Goal: Information Seeking & Learning: Find contact information

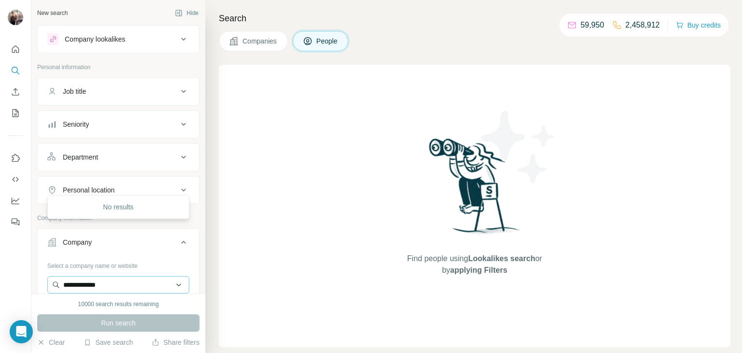
scroll to position [99, 0]
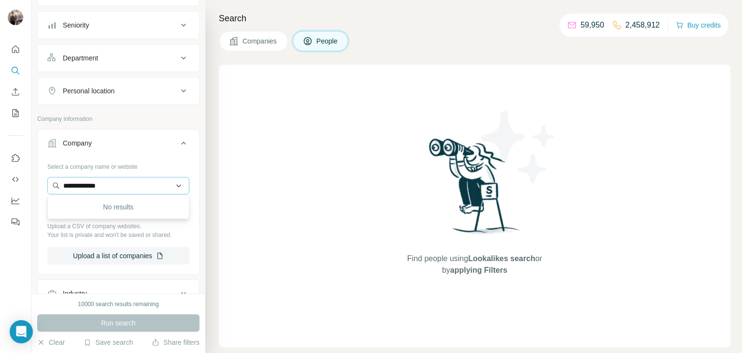
drag, startPoint x: 119, startPoint y: 183, endPoint x: 61, endPoint y: 183, distance: 58.0
click at [61, 183] on input "**********" at bounding box center [118, 185] width 142 height 17
type input "**********"
drag, startPoint x: 125, startPoint y: 187, endPoint x: 47, endPoint y: 188, distance: 77.8
click at [47, 188] on input "**********" at bounding box center [118, 185] width 142 height 17
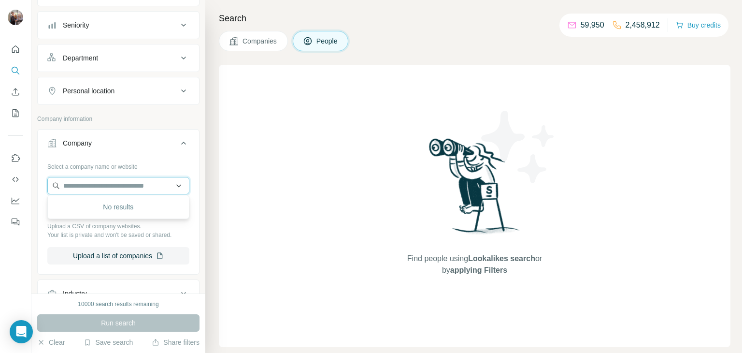
paste input "**********"
type input "**********"
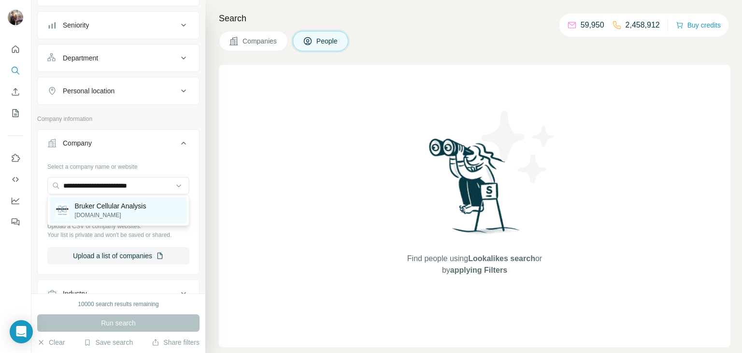
click at [108, 205] on p "Bruker Cellular Analysis" at bounding box center [111, 206] width 72 height 10
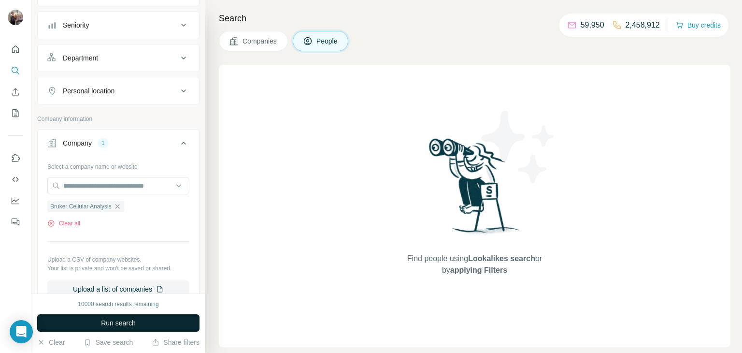
click at [108, 328] on button "Run search" at bounding box center [118, 322] width 162 height 17
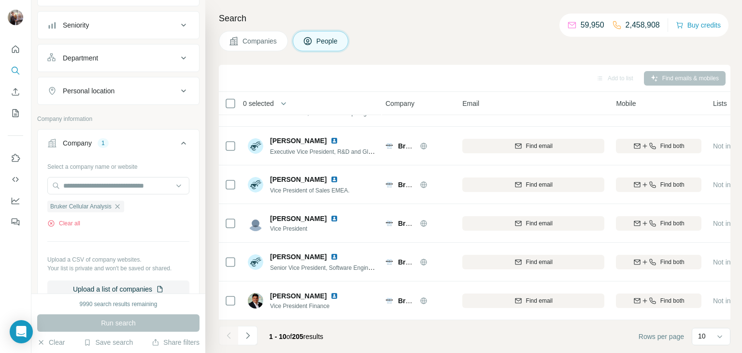
scroll to position [182, 1]
click at [249, 334] on icon "Navigate to next page" at bounding box center [248, 336] width 10 height 10
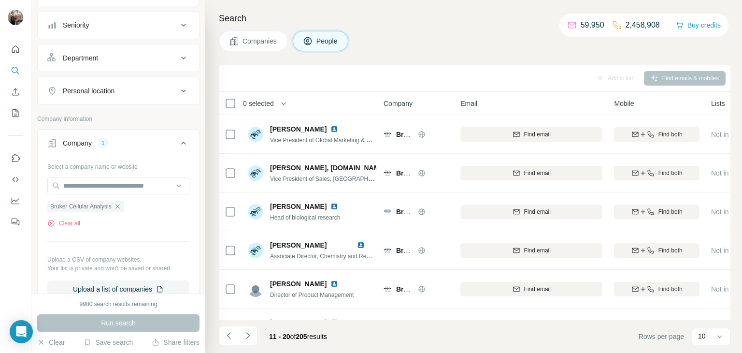
scroll to position [0, 2]
click at [247, 338] on icon "Navigate to next page" at bounding box center [247, 335] width 3 height 6
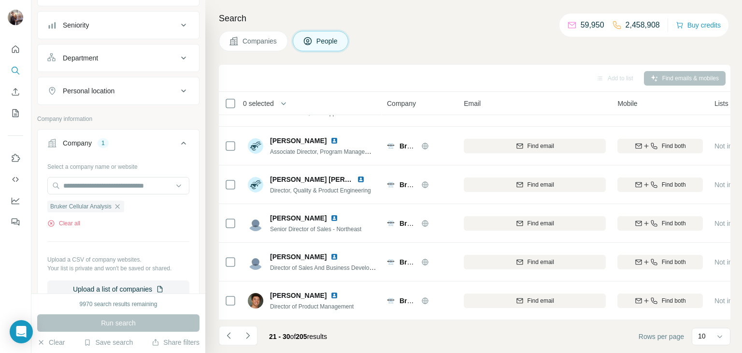
scroll to position [182, 0]
click at [247, 336] on icon "Navigate to next page" at bounding box center [248, 336] width 10 height 10
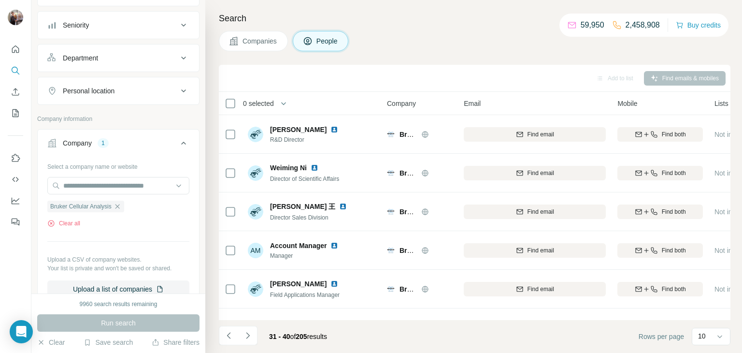
scroll to position [0, 1]
click at [247, 334] on icon "Navigate to next page" at bounding box center [248, 336] width 10 height 10
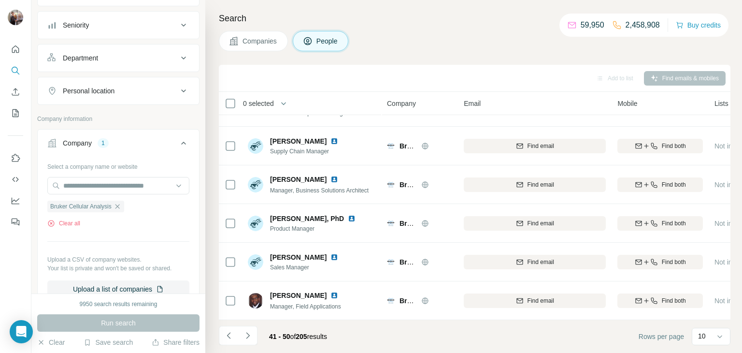
scroll to position [180, 1]
click at [246, 339] on icon "Navigate to next page" at bounding box center [248, 336] width 10 height 10
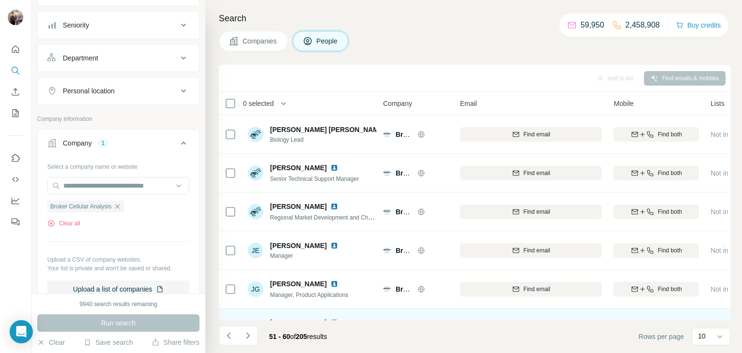
scroll to position [0, 3]
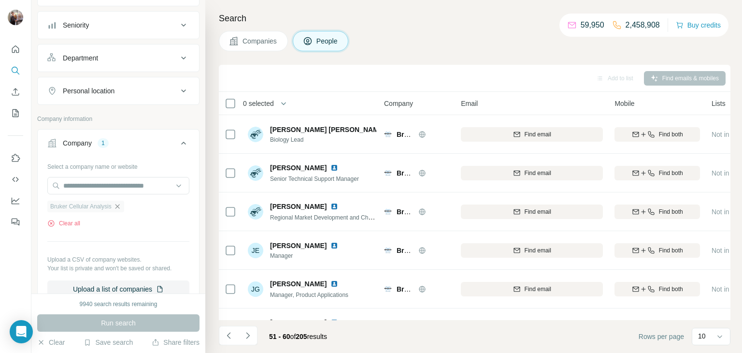
click at [118, 206] on icon "button" at bounding box center [117, 206] width 4 height 4
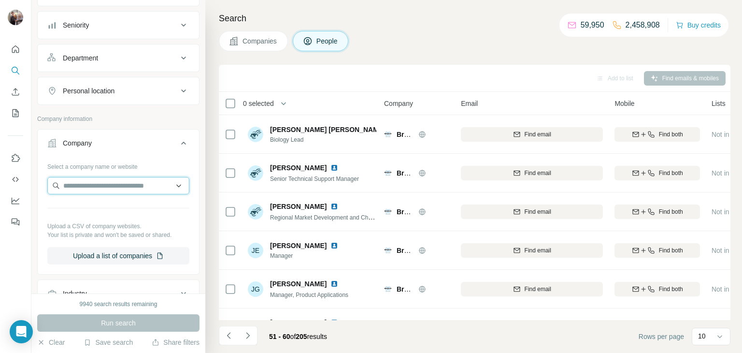
click at [95, 184] on input "text" at bounding box center [118, 185] width 142 height 17
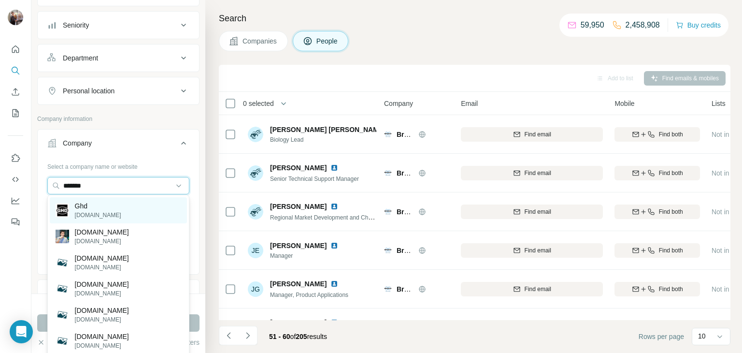
type input "*******"
click at [99, 208] on div "Ghd [DOMAIN_NAME]" at bounding box center [118, 210] width 137 height 26
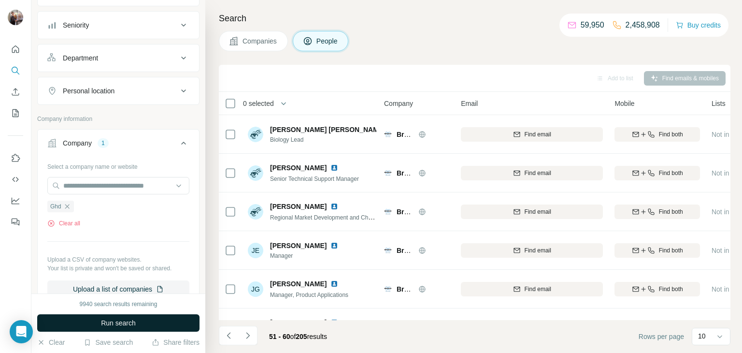
click at [111, 322] on span "Run search" at bounding box center [118, 323] width 35 height 10
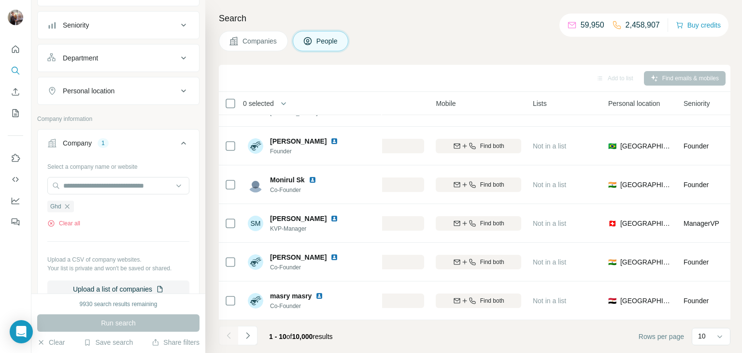
scroll to position [182, 185]
click at [249, 336] on icon "Navigate to next page" at bounding box center [248, 336] width 10 height 10
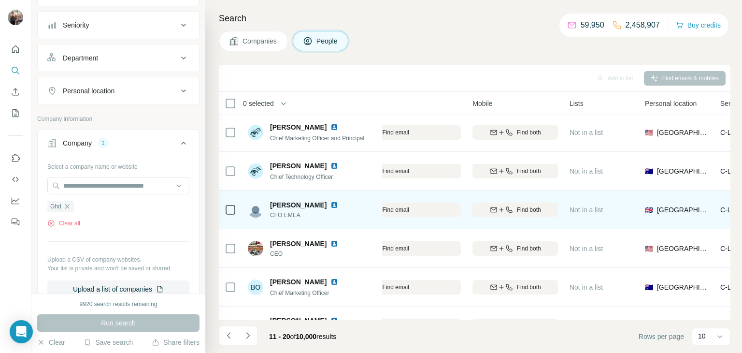
scroll to position [3, 114]
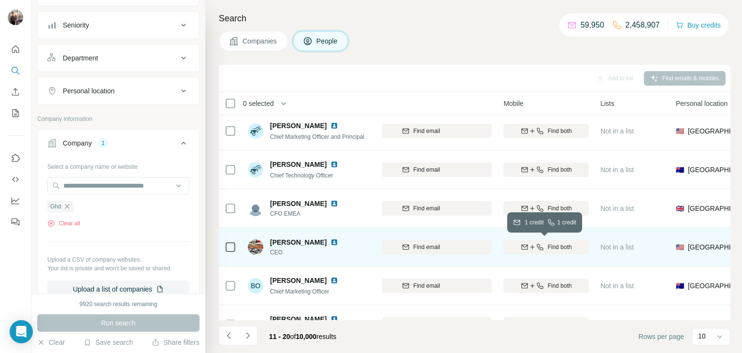
click at [541, 247] on icon "button" at bounding box center [540, 247] width 6 height 6
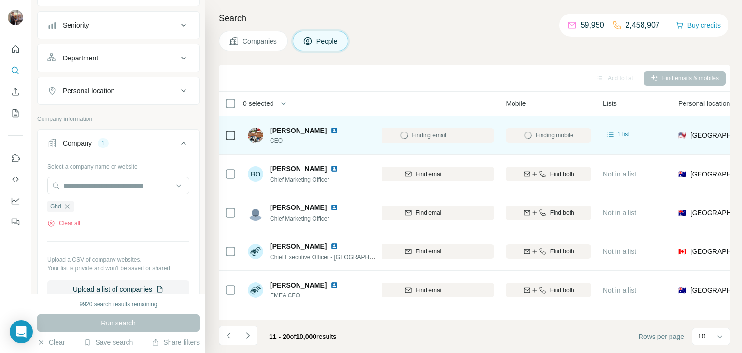
scroll to position [114, 112]
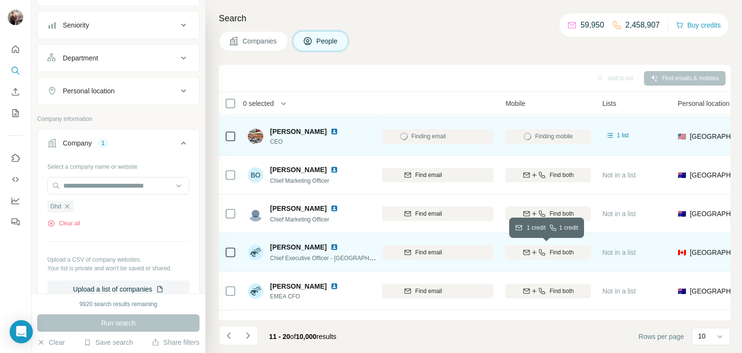
click at [563, 256] on button "Find both" at bounding box center [548, 252] width 86 height 14
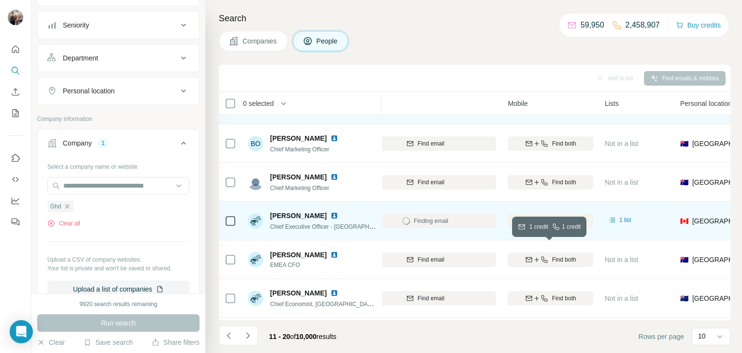
scroll to position [145, 111]
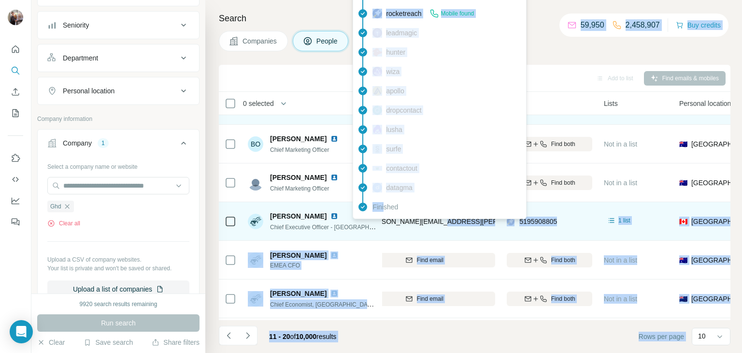
drag, startPoint x: 446, startPoint y: 222, endPoint x: 383, endPoint y: 219, distance: 62.9
click at [383, 219] on div "[PERSON_NAME][EMAIL_ADDRESS][PERSON_NAME][DOMAIN_NAME]" at bounding box center [424, 221] width 142 height 27
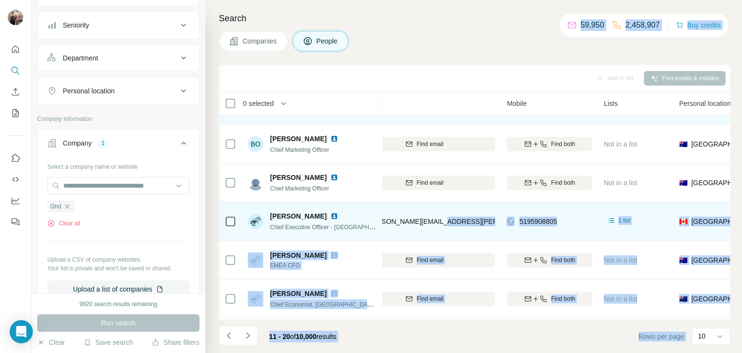
click at [453, 226] on div "[PERSON_NAME][EMAIL_ADDRESS][PERSON_NAME][DOMAIN_NAME]" at bounding box center [424, 221] width 142 height 27
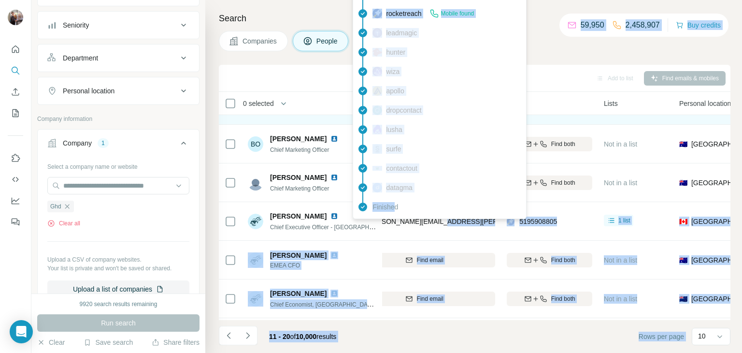
drag, startPoint x: 442, startPoint y: 219, endPoint x: 395, endPoint y: 217, distance: 46.9
click at [395, 217] on body "New search Hide Company lookalikes Personal information Job title Seniority Dep…" at bounding box center [371, 176] width 742 height 353
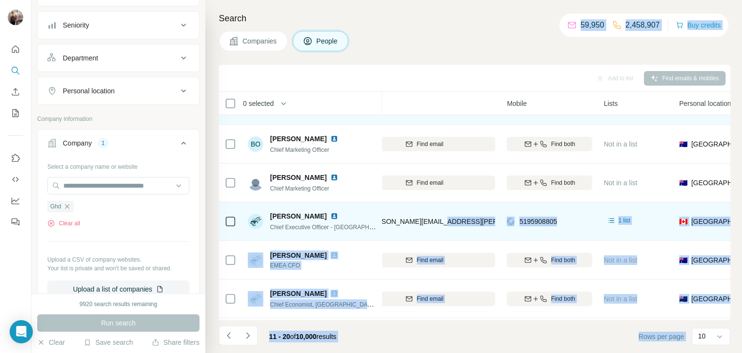
click at [468, 228] on div "[PERSON_NAME][EMAIL_ADDRESS][PERSON_NAME][DOMAIN_NAME]" at bounding box center [424, 221] width 142 height 27
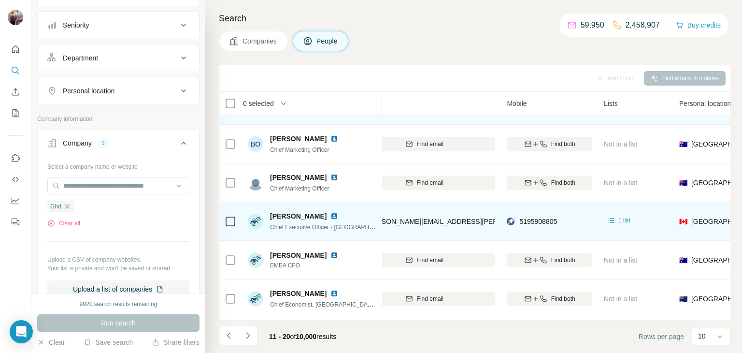
click at [446, 216] on div "[PERSON_NAME][EMAIL_ADDRESS][PERSON_NAME][DOMAIN_NAME]" at bounding box center [424, 221] width 142 height 27
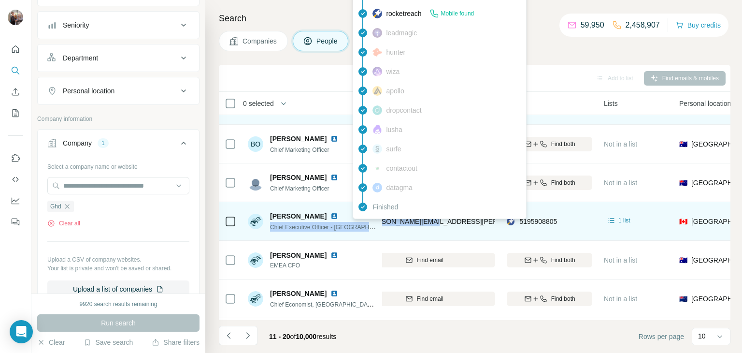
drag, startPoint x: 376, startPoint y: 219, endPoint x: 429, endPoint y: 221, distance: 52.2
click at [0, 0] on tr "[PERSON_NAME] Chief Executive Officer - Americas [PERSON_NAME] [PERSON_NAME][EM…" at bounding box center [0, 0] width 0 height 0
click at [413, 225] on div "[PERSON_NAME][EMAIL_ADDRESS][PERSON_NAME][DOMAIN_NAME]" at bounding box center [468, 222] width 231 height 12
click at [388, 221] on span "[PERSON_NAME][EMAIL_ADDRESS][PERSON_NAME][DOMAIN_NAME]" at bounding box center [479, 221] width 226 height 8
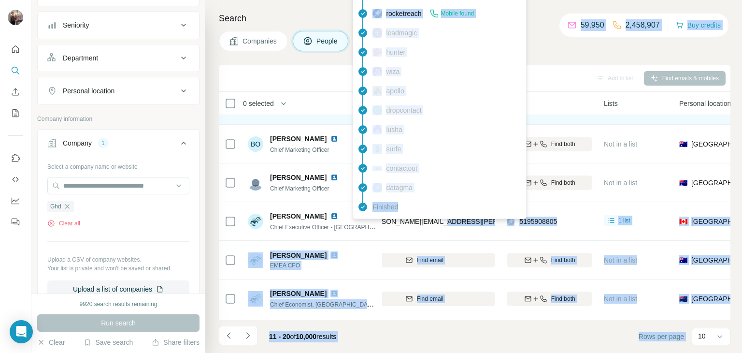
drag, startPoint x: 438, startPoint y: 219, endPoint x: 412, endPoint y: 218, distance: 26.1
click at [412, 218] on body "New search Hide Company lookalikes Personal information Job title Seniority Dep…" at bounding box center [371, 176] width 742 height 353
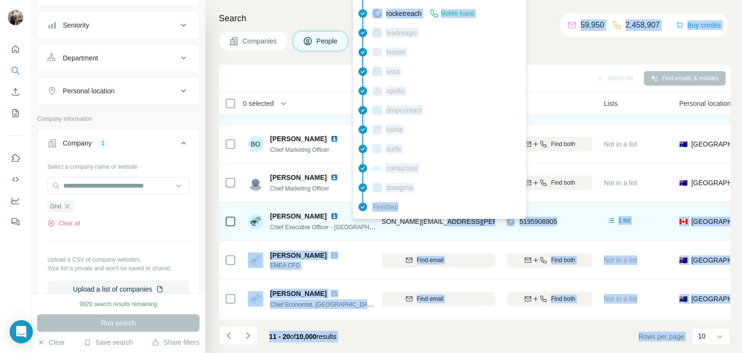
click at [388, 227] on div "[PERSON_NAME][EMAIL_ADDRESS][PERSON_NAME][DOMAIN_NAME]" at bounding box center [468, 222] width 231 height 12
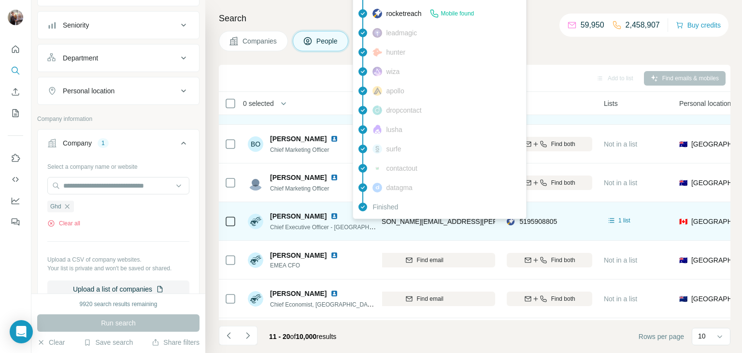
click at [379, 225] on td "[PERSON_NAME] Chief Executive Officer - [GEOGRAPHIC_DATA]" at bounding box center [312, 221] width 140 height 39
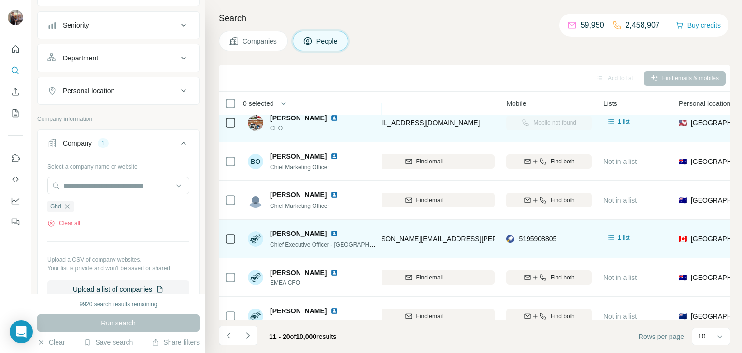
scroll to position [128, 111]
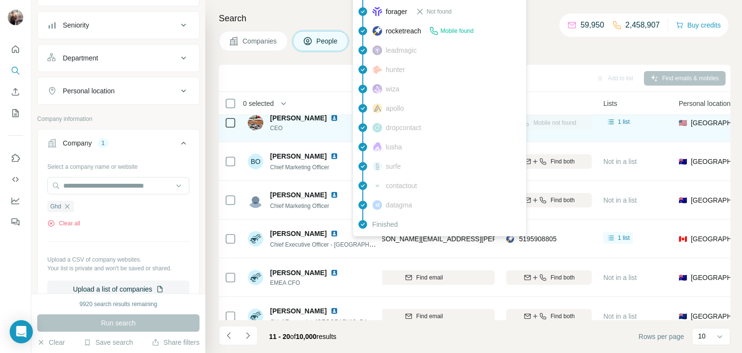
click at [384, 233] on div "Finished" at bounding box center [439, 224] width 169 height 19
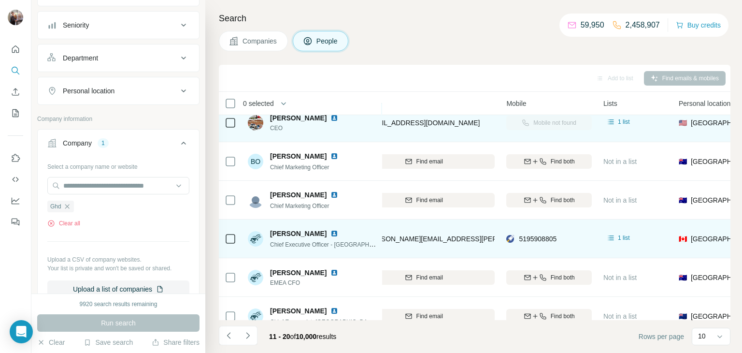
click at [451, 236] on div "[PERSON_NAME][EMAIL_ADDRESS][PERSON_NAME][DOMAIN_NAME]" at bounding box center [424, 238] width 142 height 27
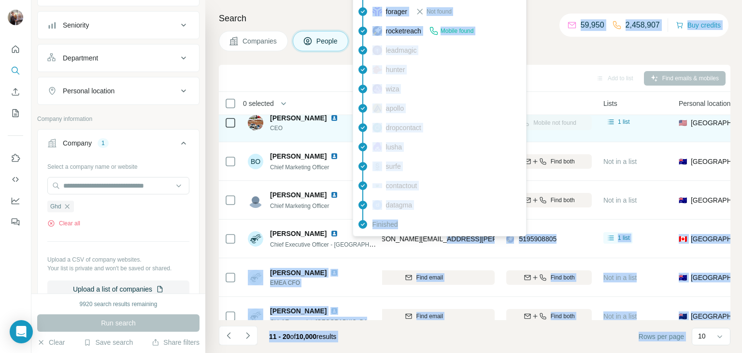
drag, startPoint x: 448, startPoint y: 237, endPoint x: 407, endPoint y: 234, distance: 41.7
click at [407, 234] on body "New search Hide Company lookalikes Personal information Job title Seniority Dep…" at bounding box center [371, 176] width 742 height 353
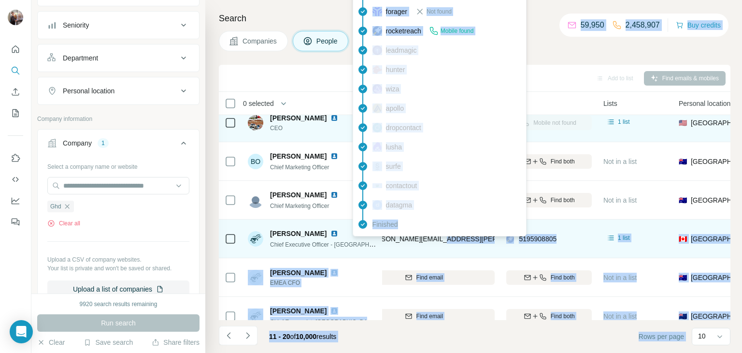
click at [382, 242] on span "[PERSON_NAME][EMAIL_ADDRESS][PERSON_NAME][DOMAIN_NAME]" at bounding box center [474, 239] width 218 height 10
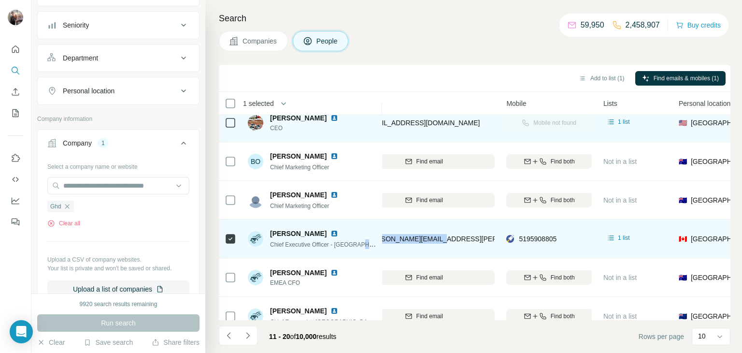
drag, startPoint x: 376, startPoint y: 238, endPoint x: 442, endPoint y: 237, distance: 66.2
click at [0, 0] on tr "[PERSON_NAME] Chief Executive Officer - Americas [PERSON_NAME] [PERSON_NAME][EM…" at bounding box center [0, 0] width 0 height 0
copy tr "[PERSON_NAME] [PERSON_NAME][EMAIL_ADDRESS][PERSON_NAME][DOMAIN_NAME]"
drag, startPoint x: 312, startPoint y: 232, endPoint x: 272, endPoint y: 234, distance: 39.7
click at [272, 234] on div "[PERSON_NAME]" at bounding box center [323, 234] width 106 height 10
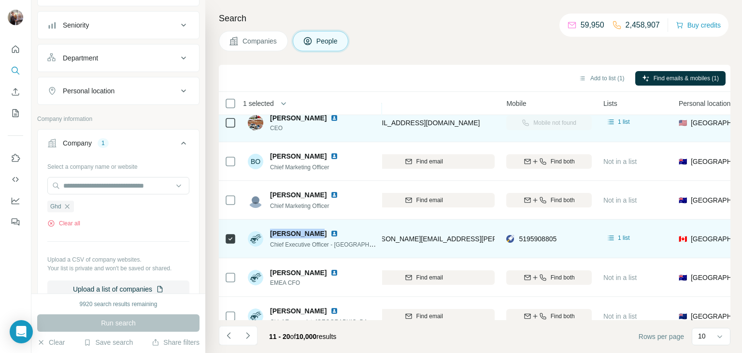
copy span "[PERSON_NAME]"
drag, startPoint x: 442, startPoint y: 236, endPoint x: 379, endPoint y: 243, distance: 62.8
click at [0, 0] on tr "[PERSON_NAME] Chief Executive Officer - Americas [PERSON_NAME] [PERSON_NAME][EM…" at bounding box center [0, 0] width 0 height 0
copy tr "[PERSON_NAME] [PERSON_NAME][EMAIL_ADDRESS][PERSON_NAME][DOMAIN_NAME]"
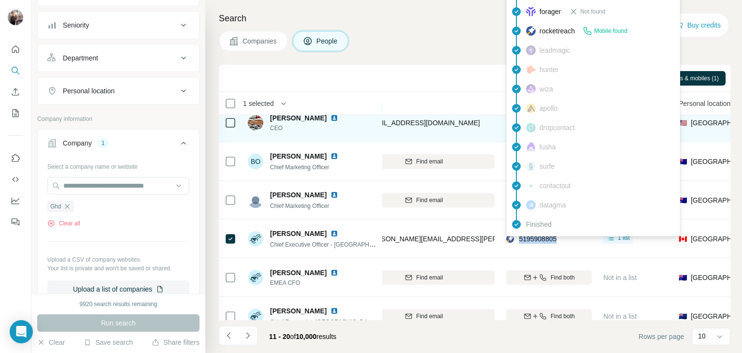
drag, startPoint x: 567, startPoint y: 236, endPoint x: 517, endPoint y: 239, distance: 50.3
click at [517, 239] on div "5195908805" at bounding box center [549, 238] width 86 height 27
copy span "5195908805"
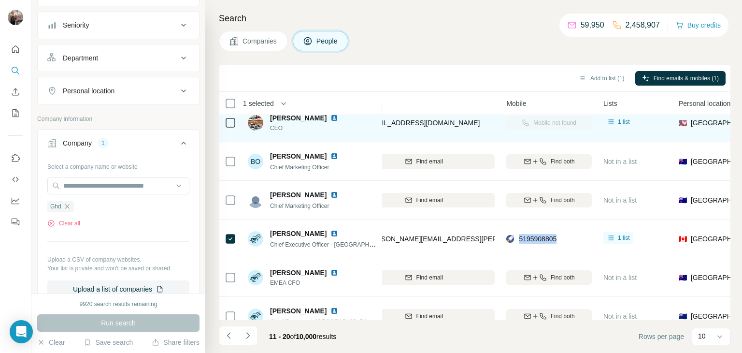
click at [565, 237] on div "5195908805" at bounding box center [549, 238] width 86 height 27
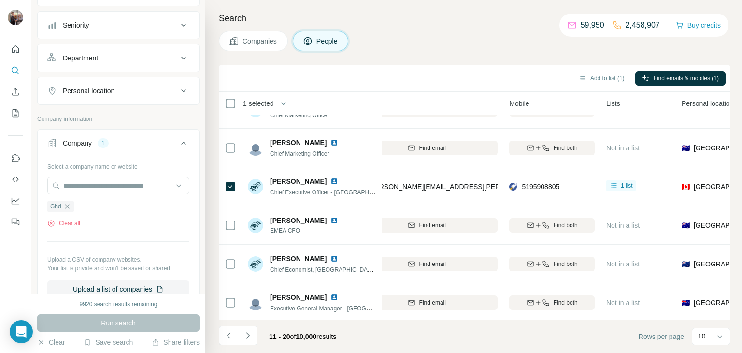
scroll to position [181, 108]
click at [243, 338] on icon "Navigate to next page" at bounding box center [248, 336] width 10 height 10
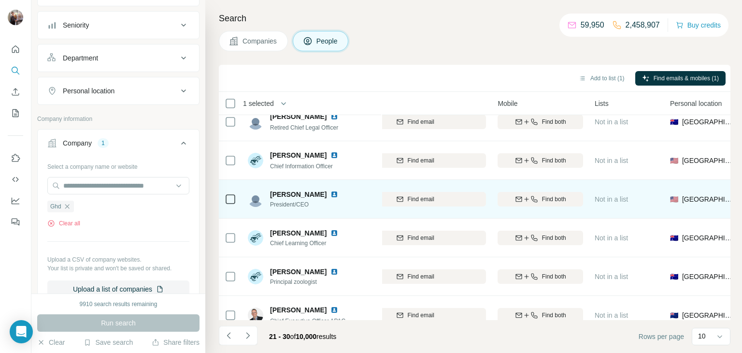
scroll to position [12, 120]
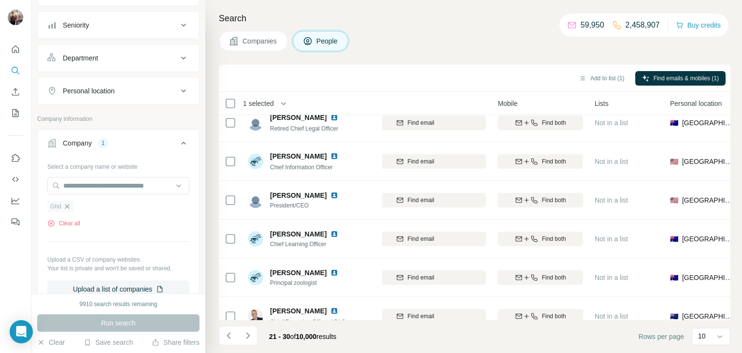
click at [65, 208] on icon "button" at bounding box center [67, 206] width 8 height 8
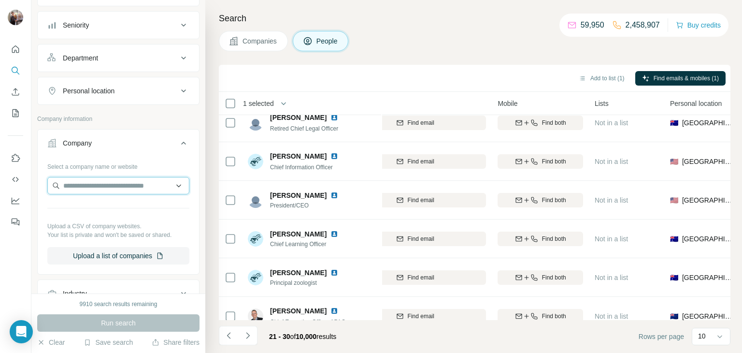
click at [88, 187] on input "text" at bounding box center [118, 185] width 142 height 17
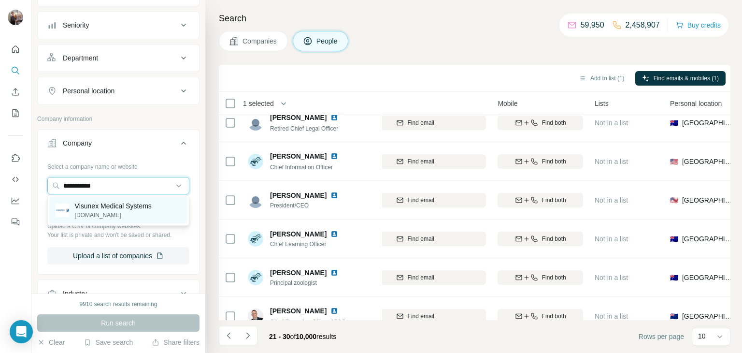
type input "**********"
click at [102, 210] on p "Visunex Medical Systems" at bounding box center [113, 206] width 77 height 10
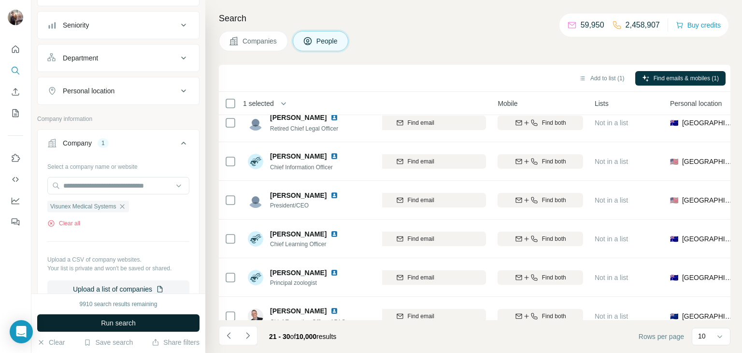
click at [104, 321] on span "Run search" at bounding box center [118, 323] width 35 height 10
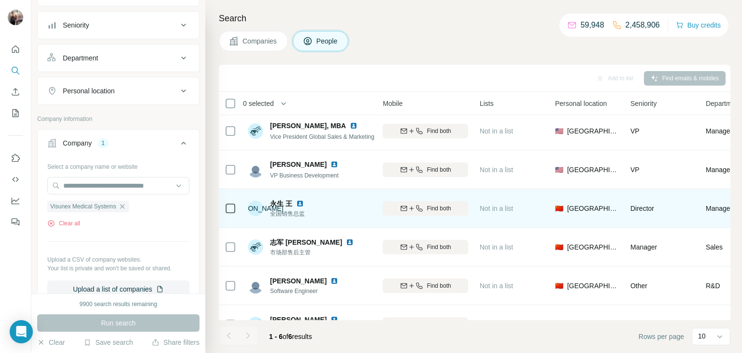
scroll to position [6, 237]
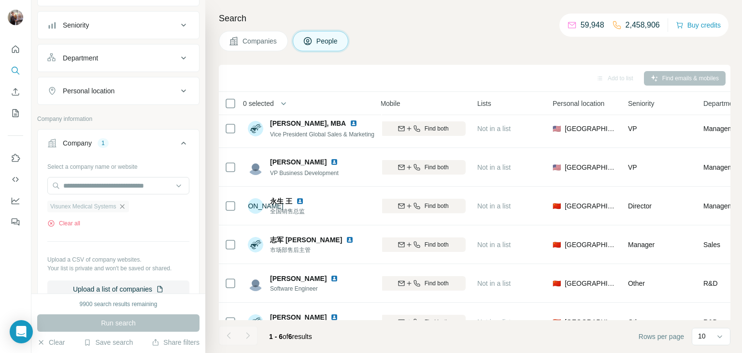
click at [125, 204] on icon "button" at bounding box center [122, 206] width 8 height 8
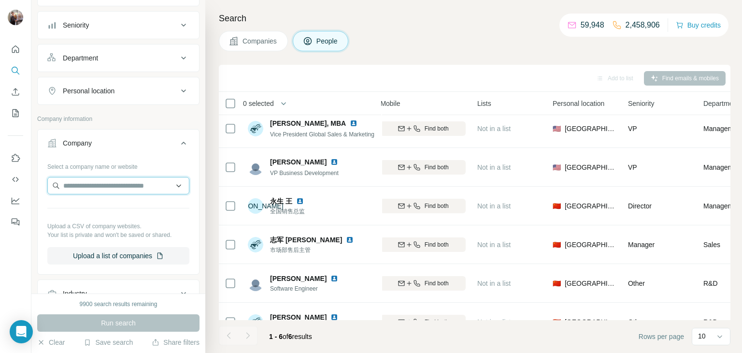
click at [114, 187] on input "text" at bounding box center [118, 185] width 142 height 17
type input "*******"
drag, startPoint x: 94, startPoint y: 184, endPoint x: 58, endPoint y: 185, distance: 36.7
click at [58, 185] on input "*******" at bounding box center [118, 185] width 142 height 17
paste input "**********"
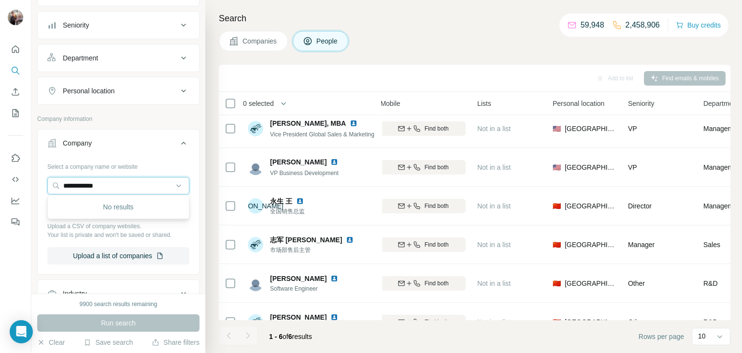
type input "**********"
